Goal: Check status: Check status

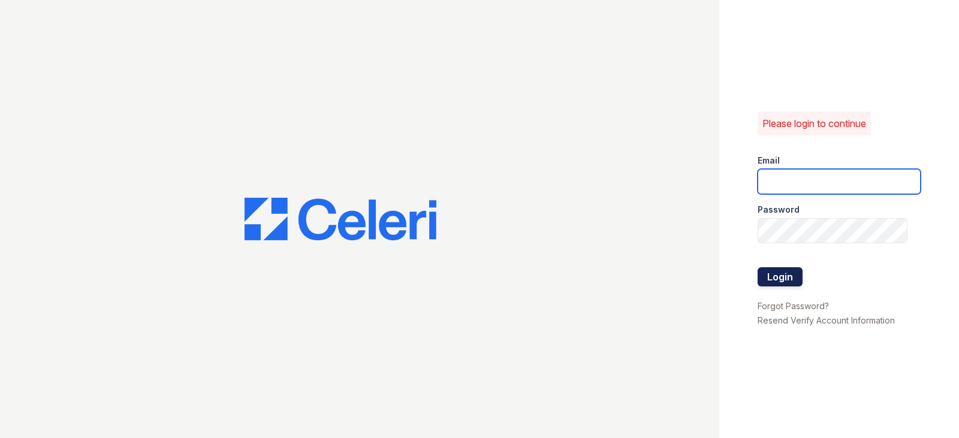
type input "gyeager@trinity-pm.com"
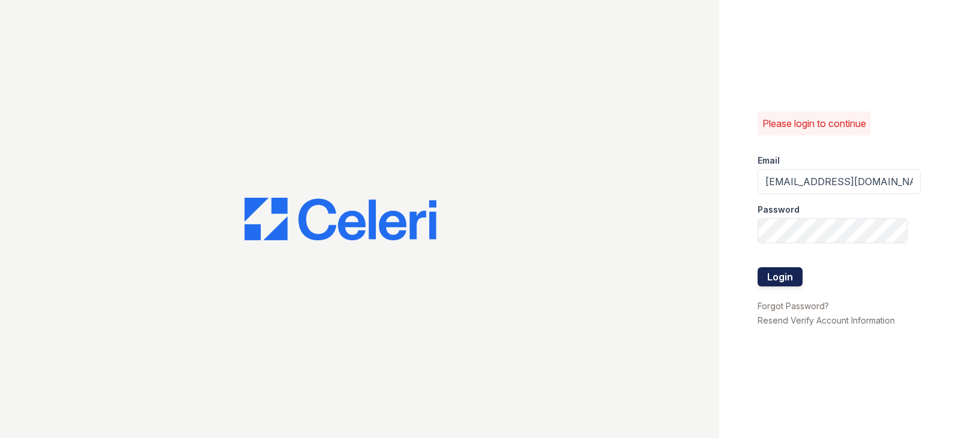
click at [767, 277] on button "Login" at bounding box center [779, 276] width 45 height 19
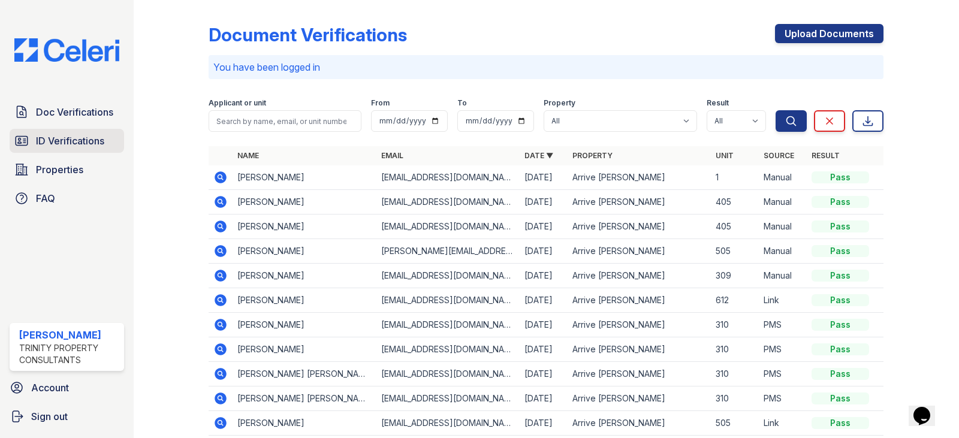
click at [96, 140] on span "ID Verifications" at bounding box center [70, 141] width 68 height 14
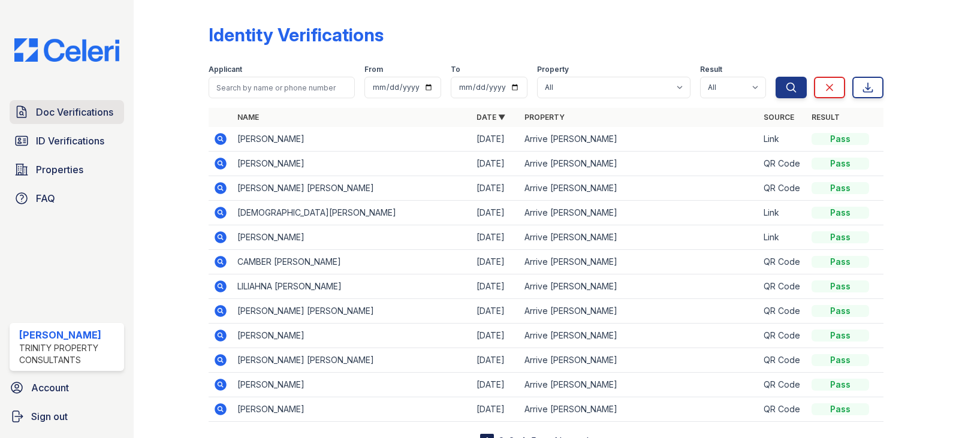
click at [97, 118] on span "Doc Verifications" at bounding box center [74, 112] width 77 height 14
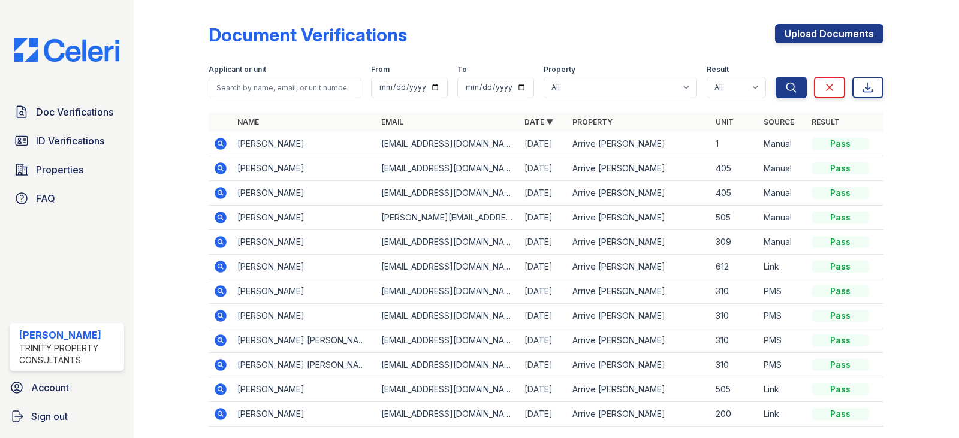
click at [220, 143] on icon at bounding box center [220, 142] width 3 height 3
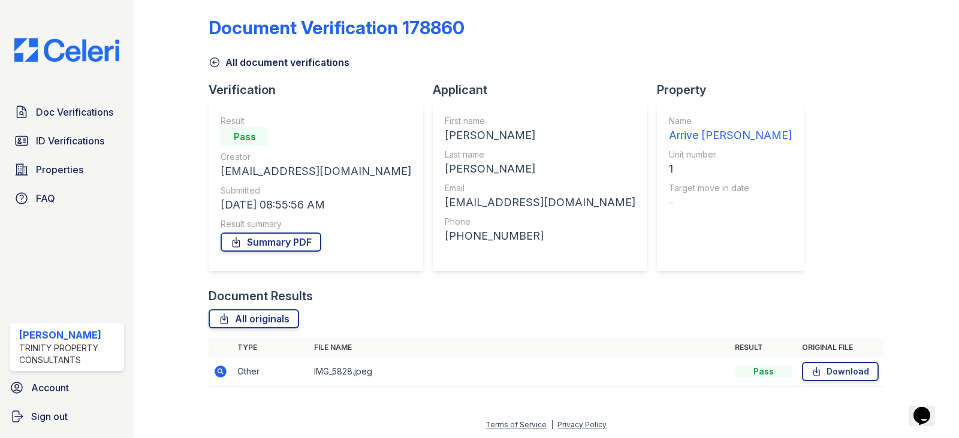
scroll to position [8, 0]
click at [219, 372] on icon at bounding box center [221, 370] width 12 height 12
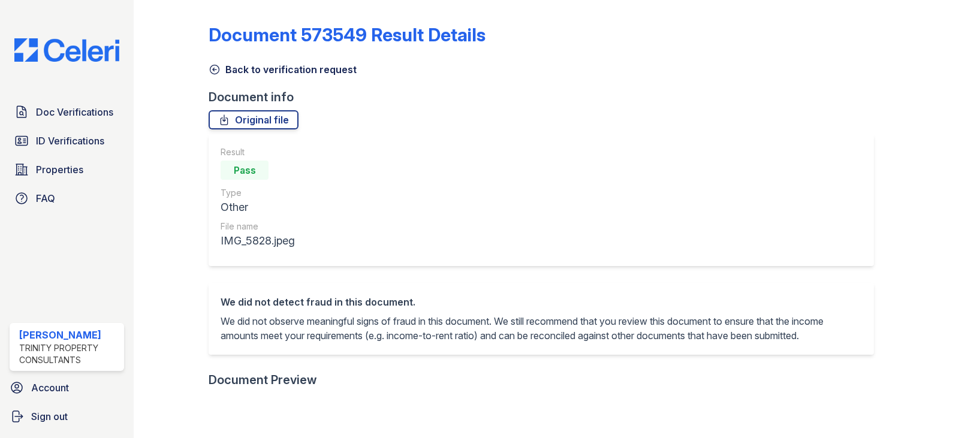
click at [249, 117] on link "Original file" at bounding box center [253, 119] width 90 height 19
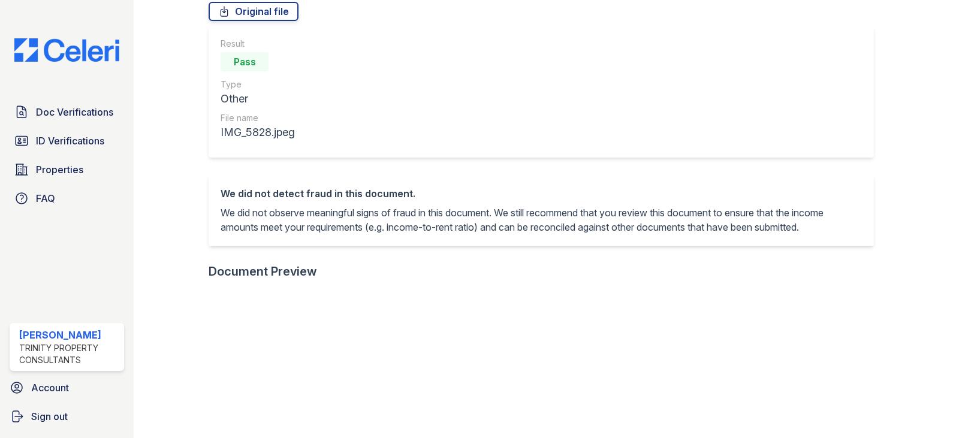
scroll to position [240, 0]
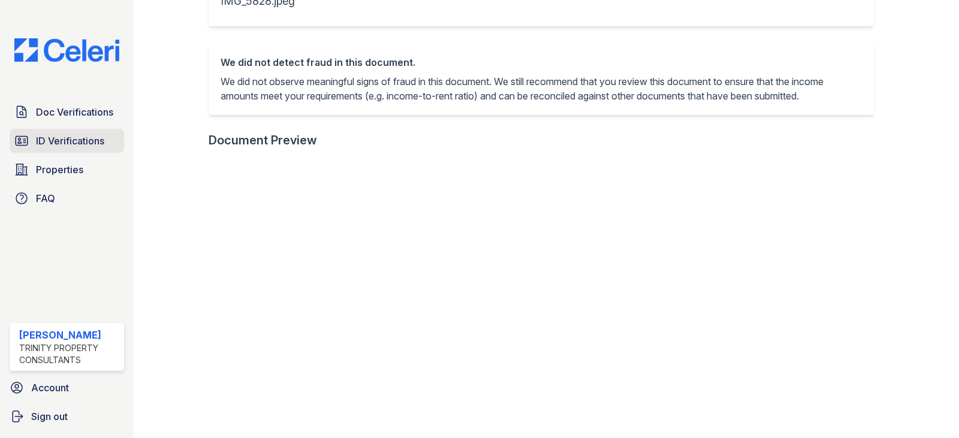
click at [54, 141] on span "ID Verifications" at bounding box center [70, 141] width 68 height 14
